Goal: Transaction & Acquisition: Purchase product/service

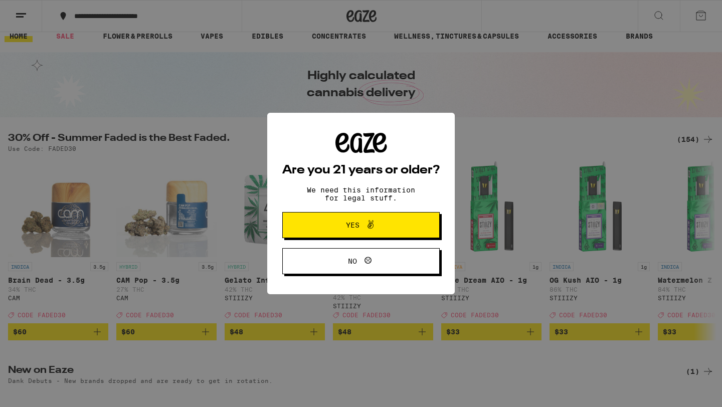
scroll to position [14, 0]
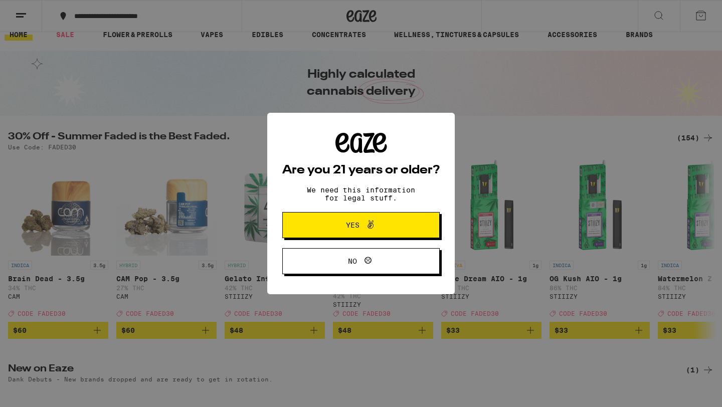
click at [349, 219] on button "Yes" at bounding box center [360, 225] width 157 height 26
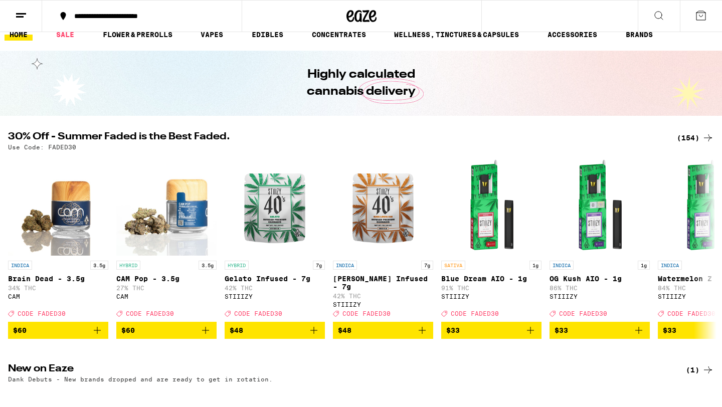
scroll to position [0, 0]
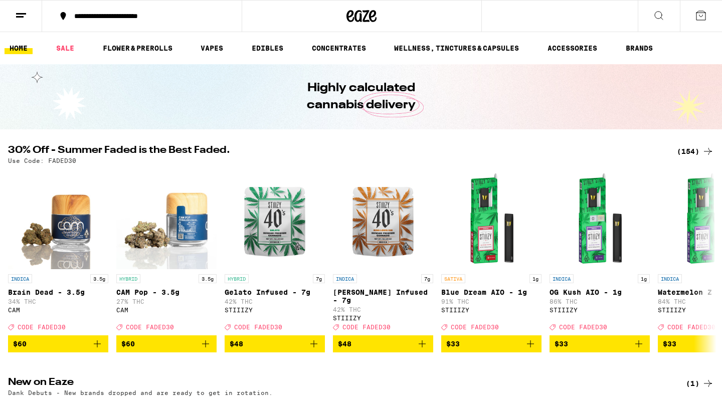
click at [693, 24] on button at bounding box center [701, 16] width 42 height 31
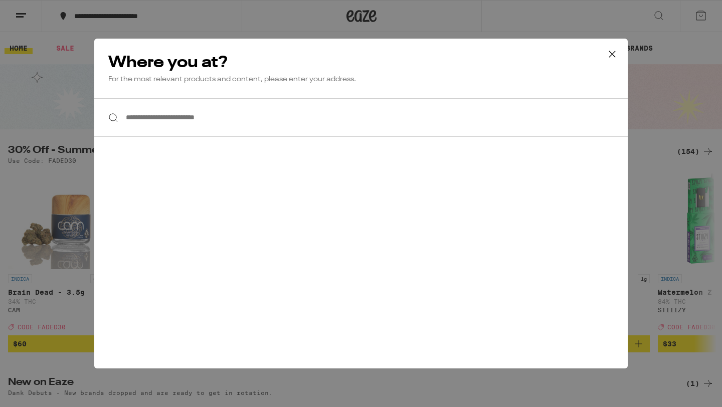
click at [193, 116] on input "**********" at bounding box center [360, 117] width 533 height 39
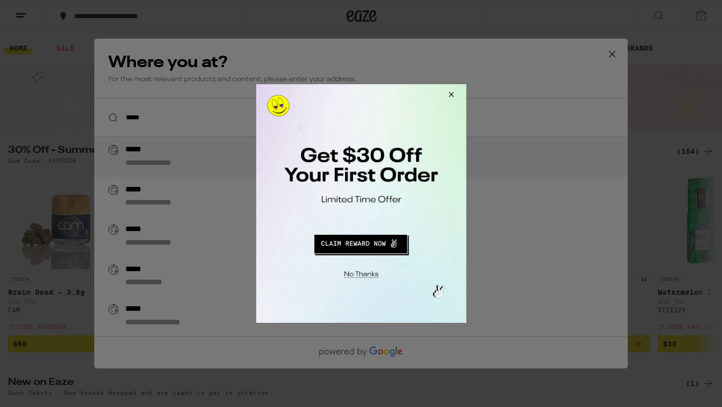
type input "*****"
click at [167, 69] on div at bounding box center [361, 203] width 722 height 407
click at [369, 239] on button "Redirect to URL" at bounding box center [360, 243] width 174 height 24
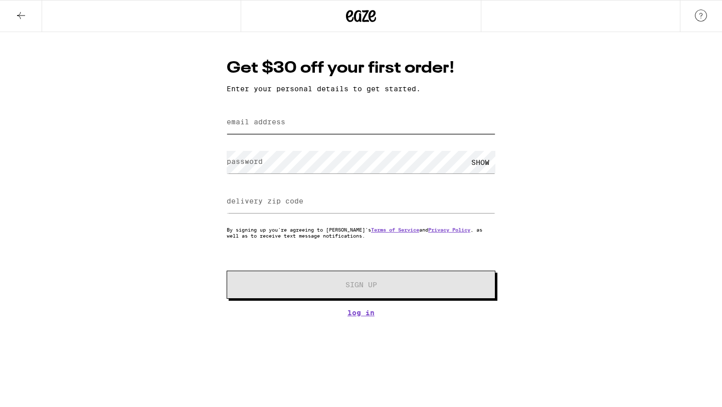
click at [329, 124] on input "email address" at bounding box center [361, 122] width 269 height 23
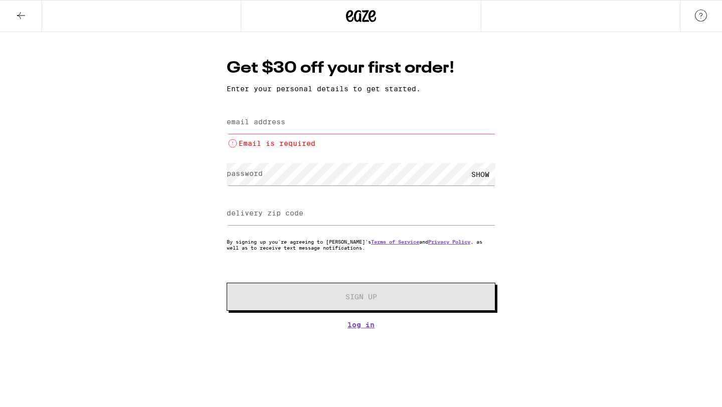
paste input "fortunenight012@gmail.com"
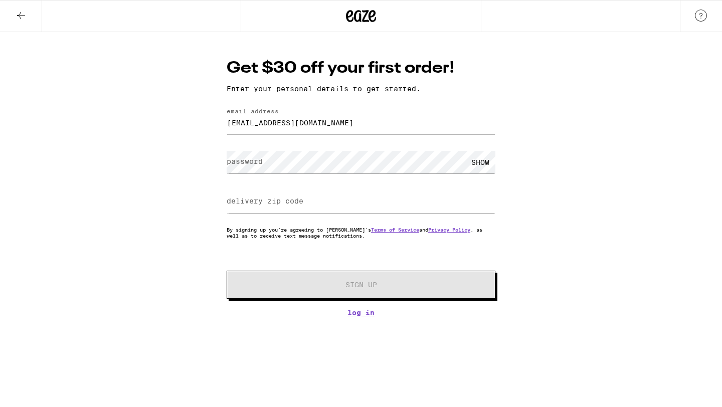
type input "fortunenight012@gmail.com"
click at [255, 202] on label "delivery zip code" at bounding box center [265, 201] width 77 height 8
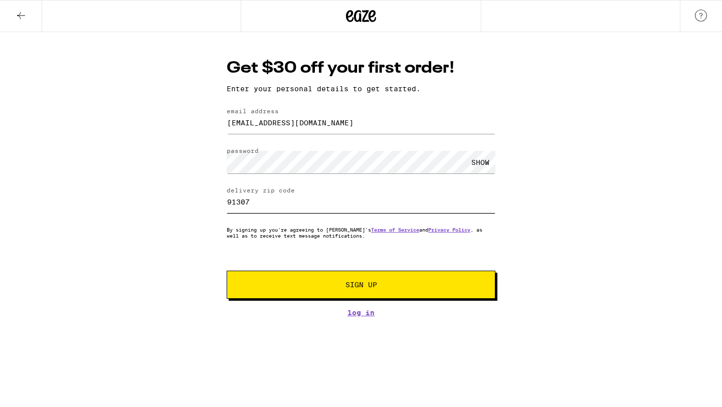
type input "91307"
click at [367, 275] on button "Sign Up" at bounding box center [361, 285] width 269 height 28
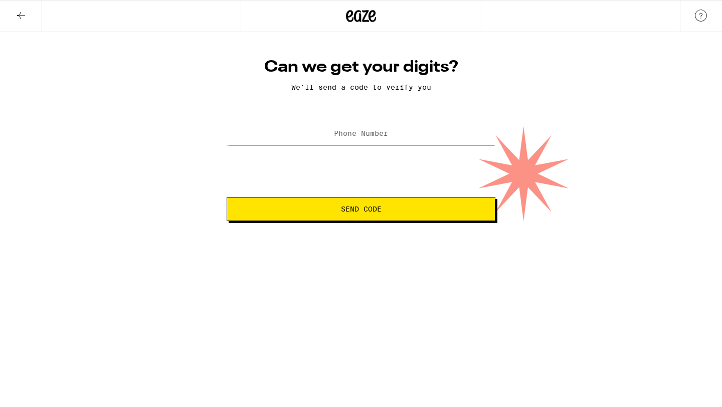
click at [369, 136] on label "Phone Number" at bounding box center [361, 133] width 54 height 8
type input "(971) 777-2631"
click at [334, 208] on span "Send Code" at bounding box center [361, 209] width 252 height 7
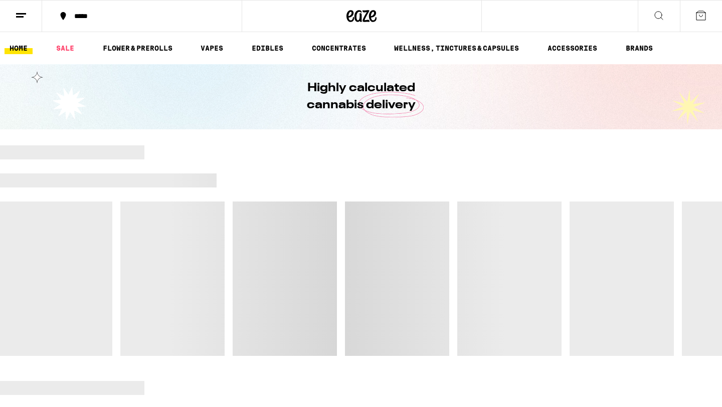
click at [706, 23] on button at bounding box center [701, 16] width 42 height 31
